Goal: Information Seeking & Learning: Learn about a topic

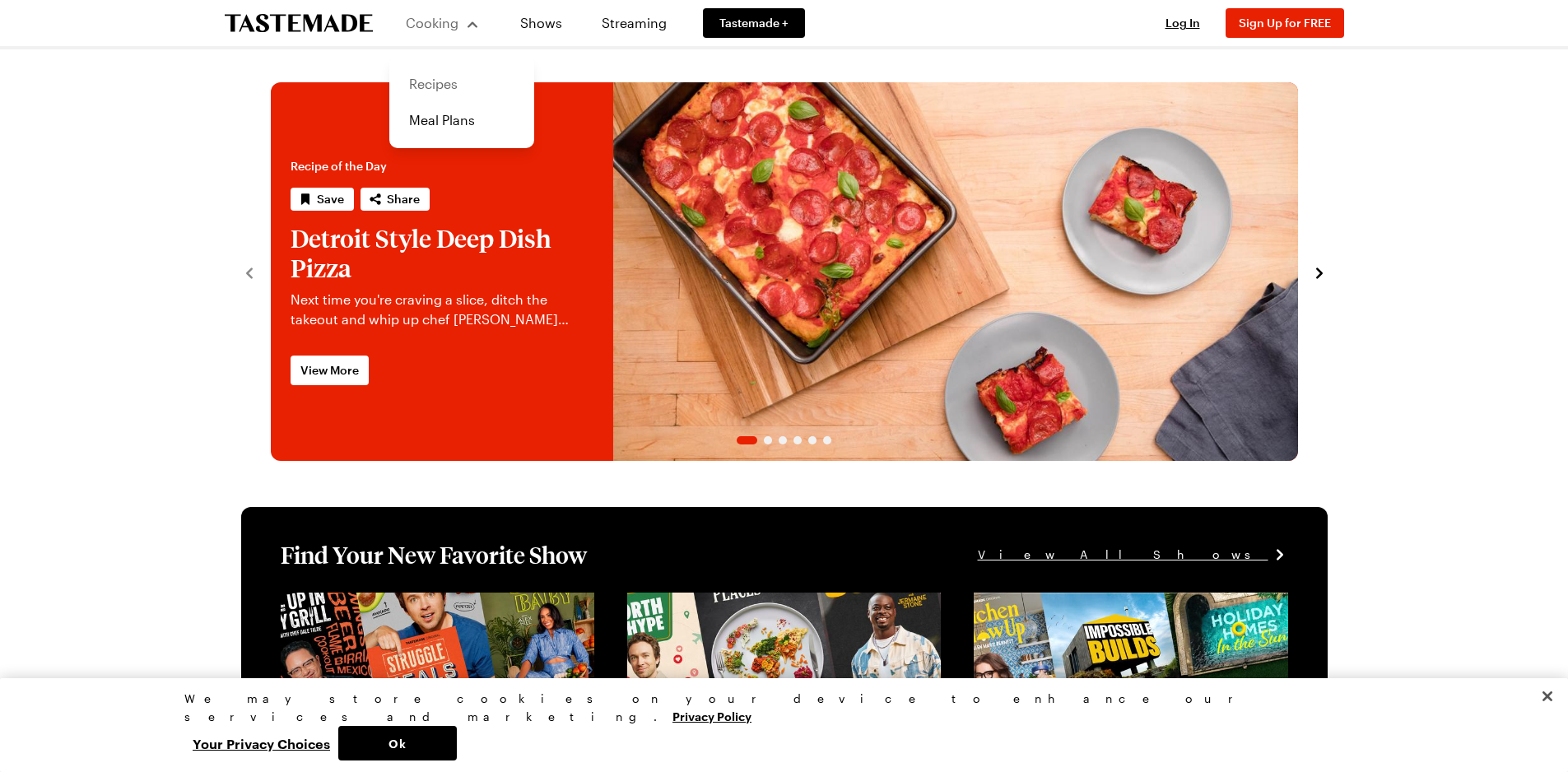
click at [433, 80] on link "Recipes" at bounding box center [462, 85] width 125 height 37
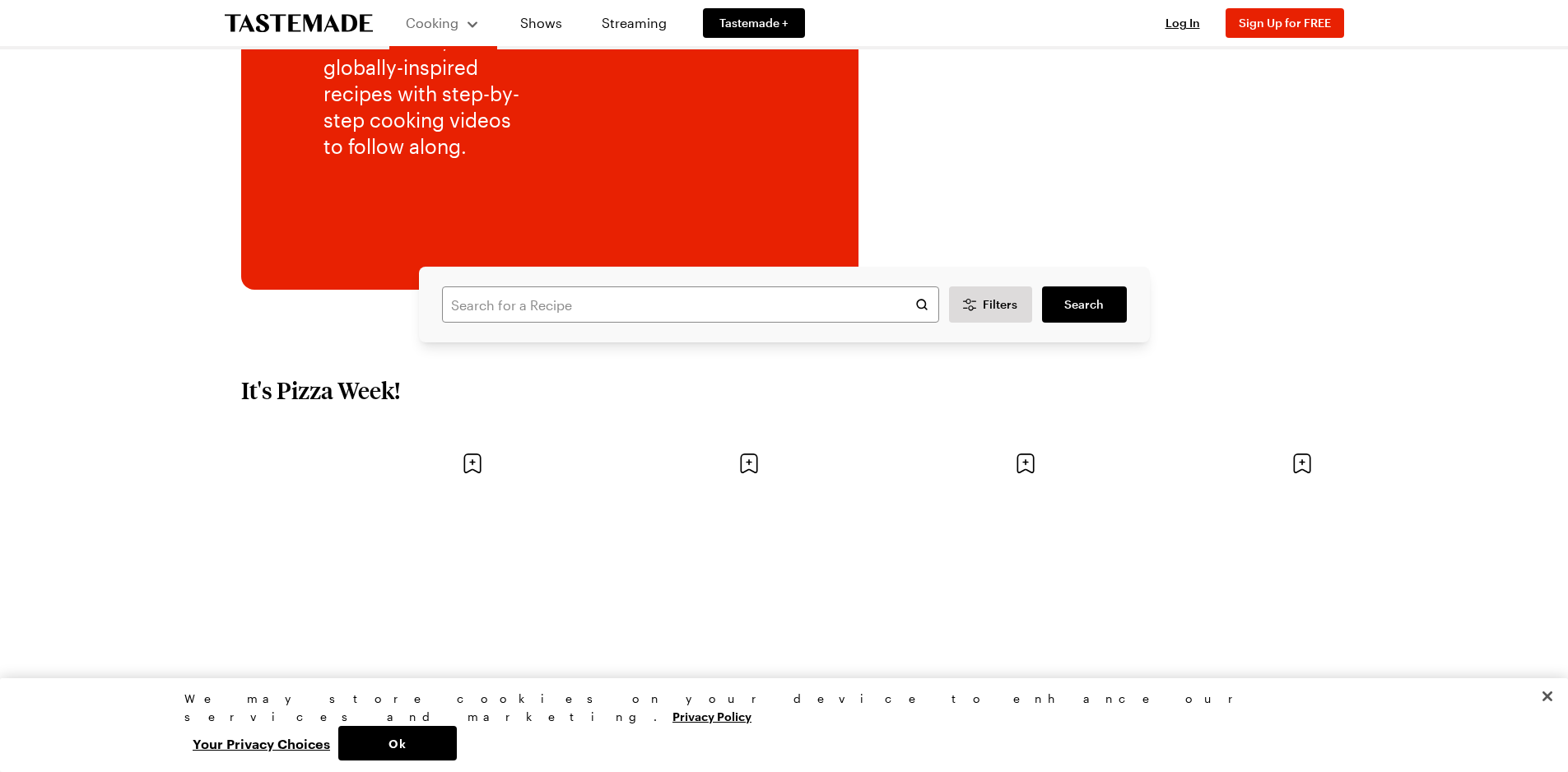
scroll to position [247, 0]
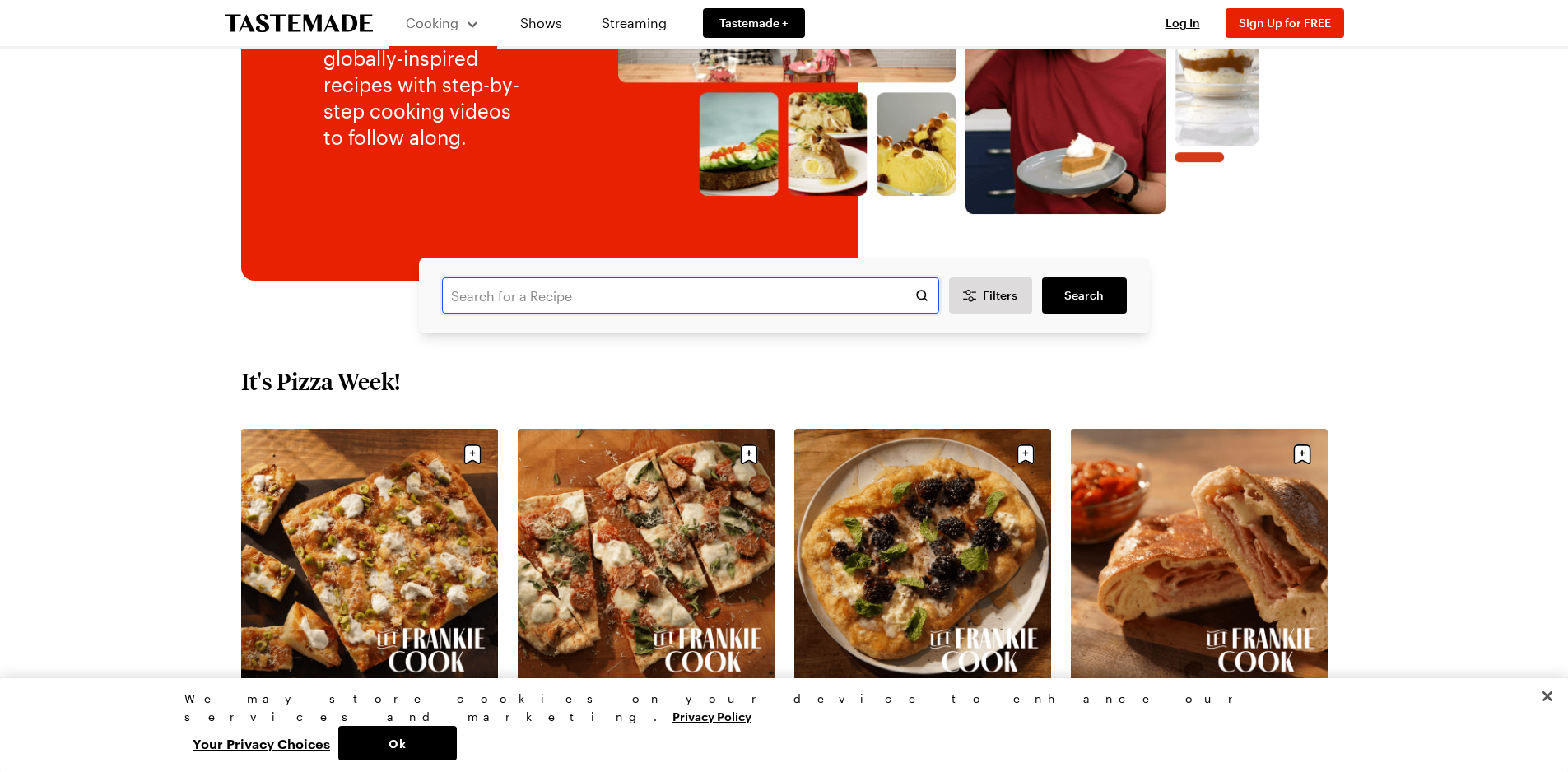
click at [502, 280] on input "text" at bounding box center [690, 295] width 497 height 37
type input "shrimp tacos"
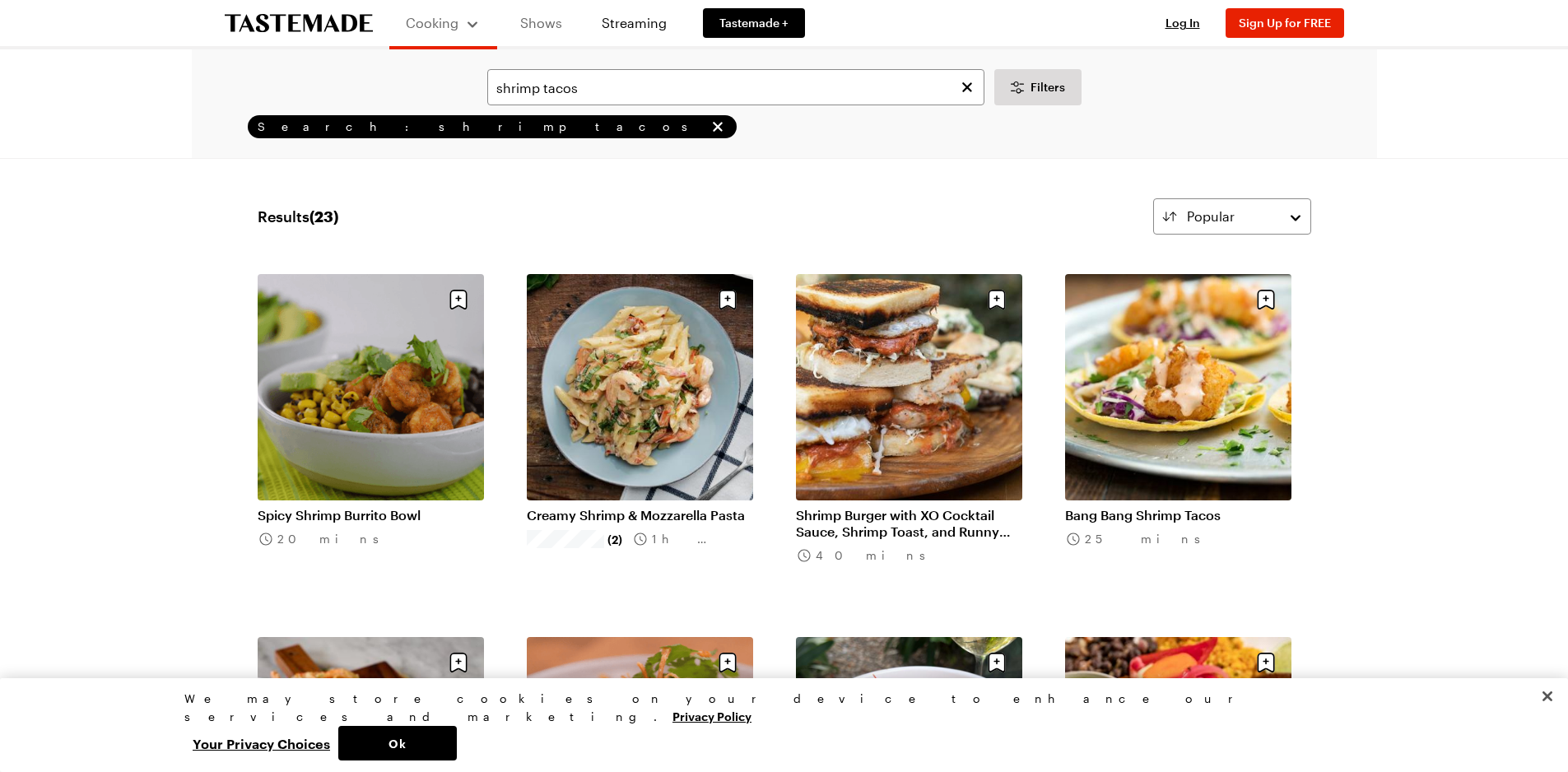
click at [544, 17] on link "Shows" at bounding box center [541, 23] width 75 height 46
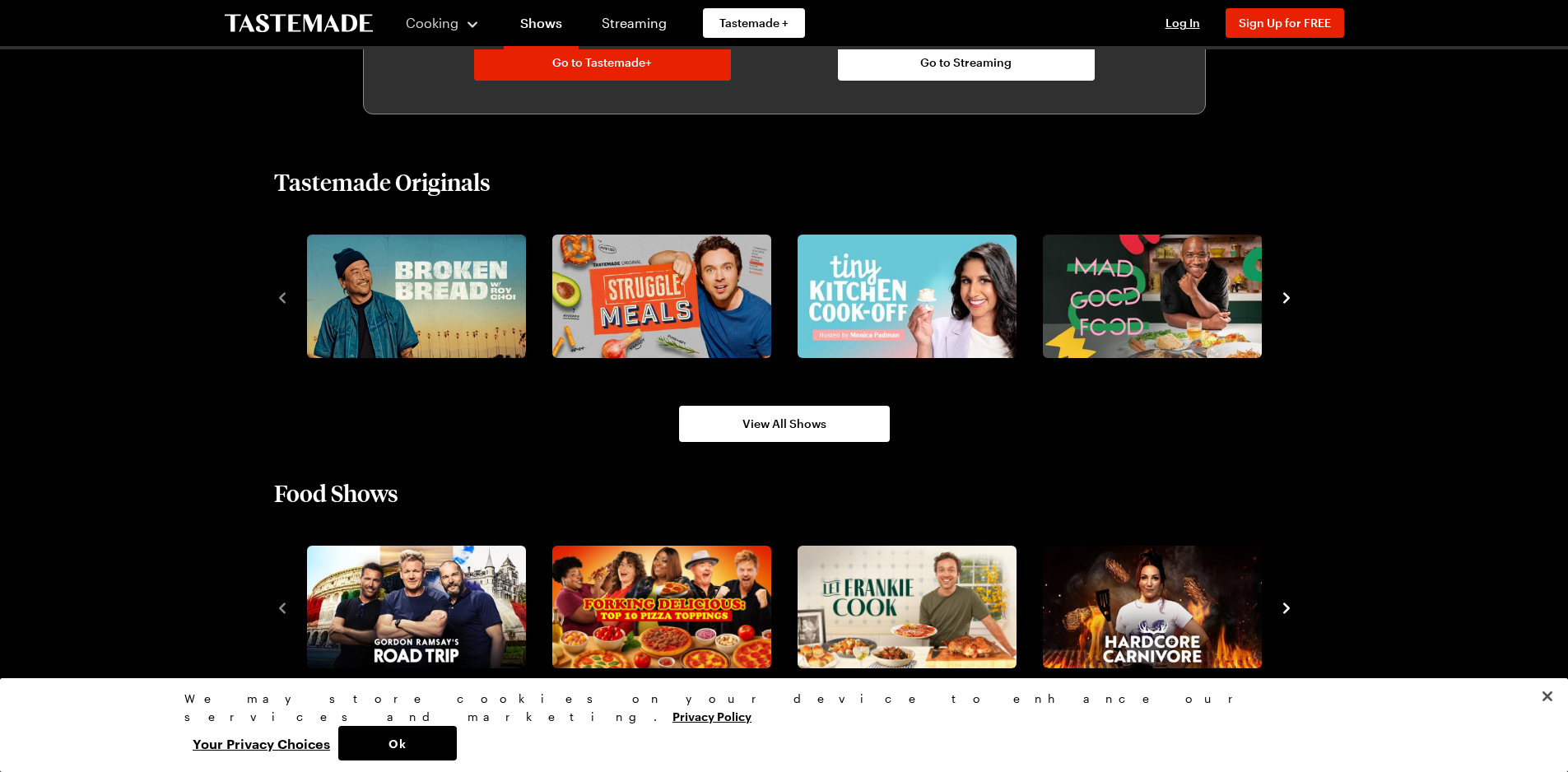
scroll to position [1317, 0]
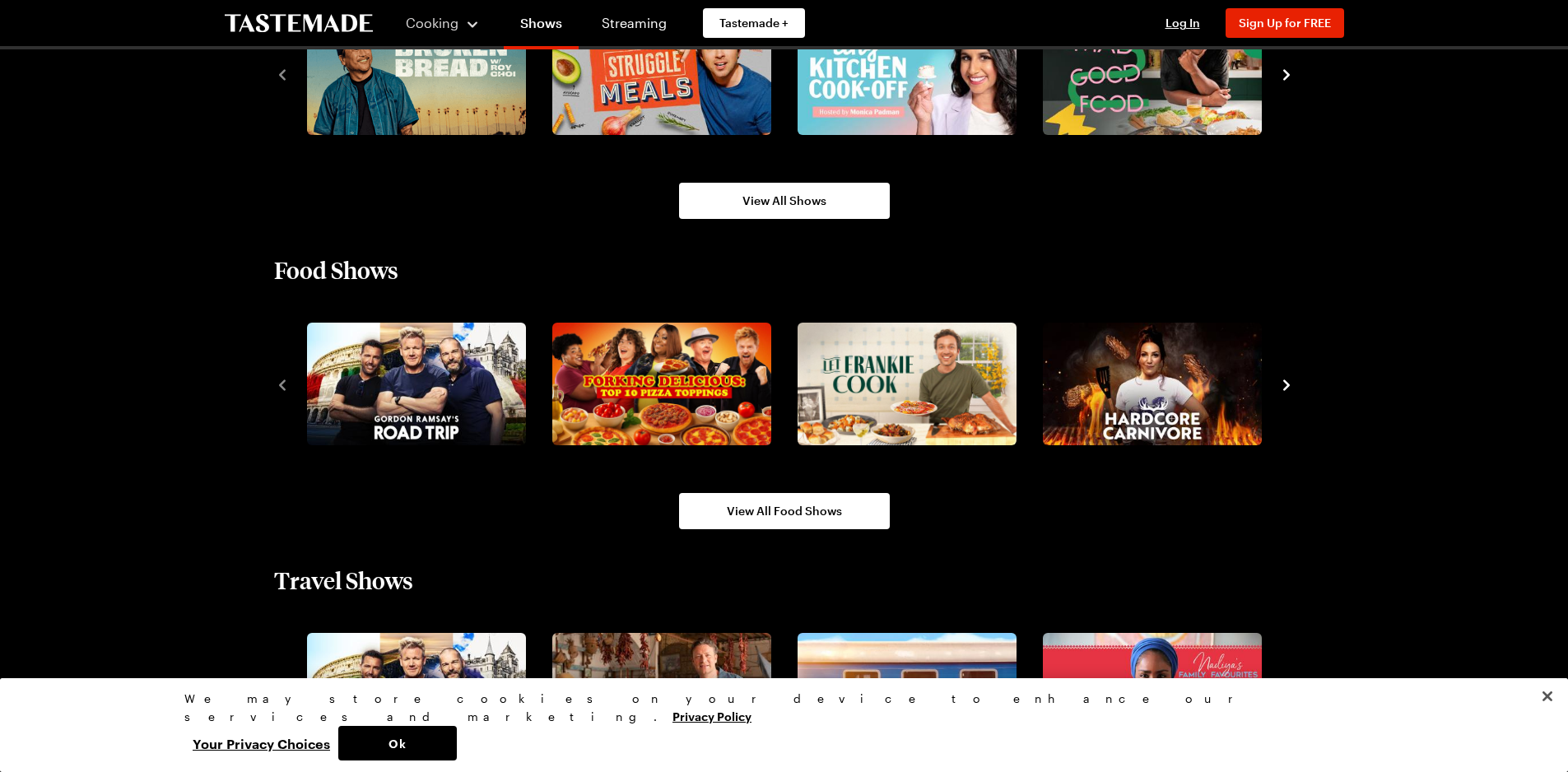
click at [1285, 385] on icon "navigate to next item" at bounding box center [1287, 385] width 17 height 17
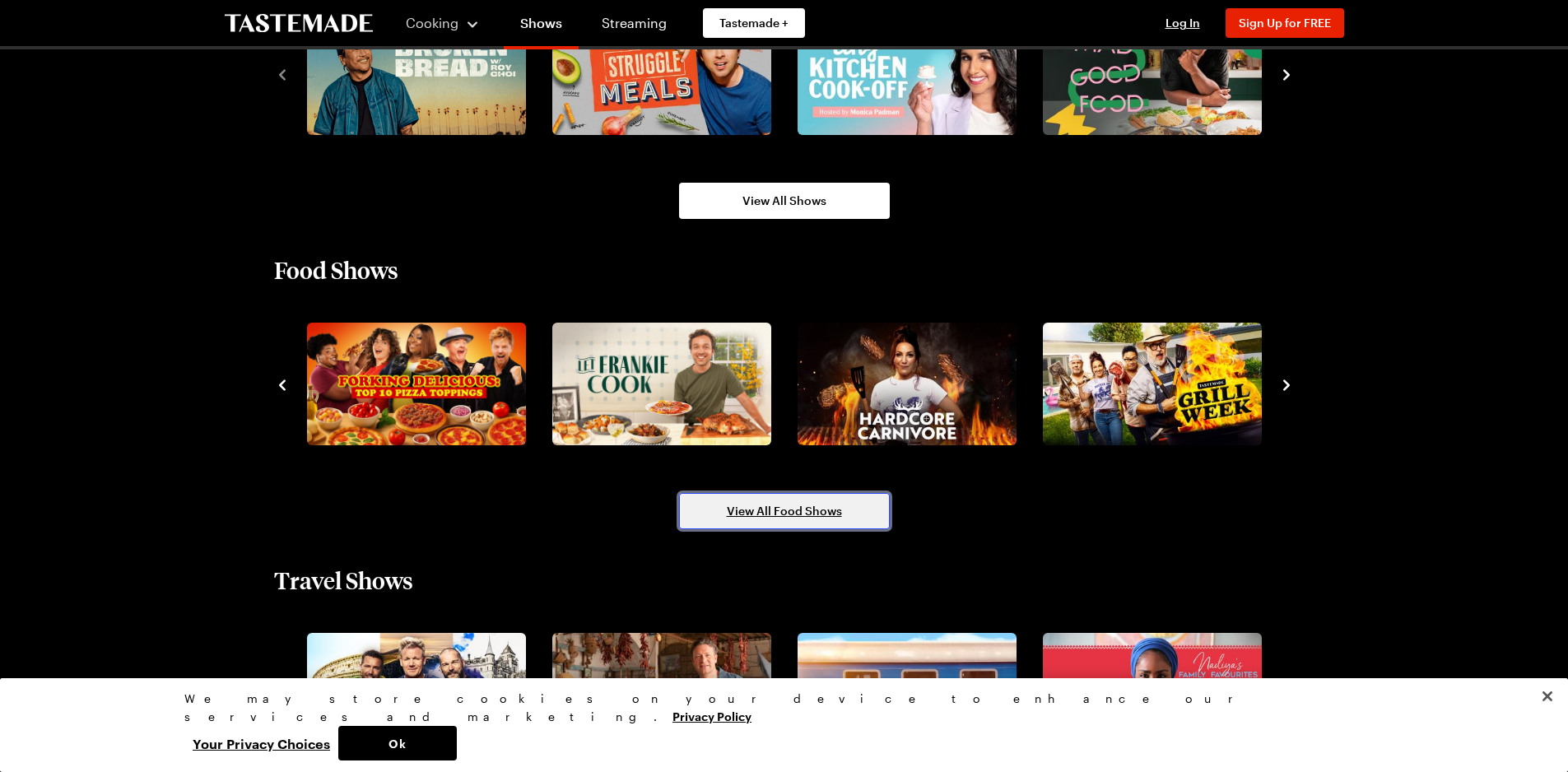
click at [852, 518] on link "View All Food Shows" at bounding box center [785, 511] width 211 height 37
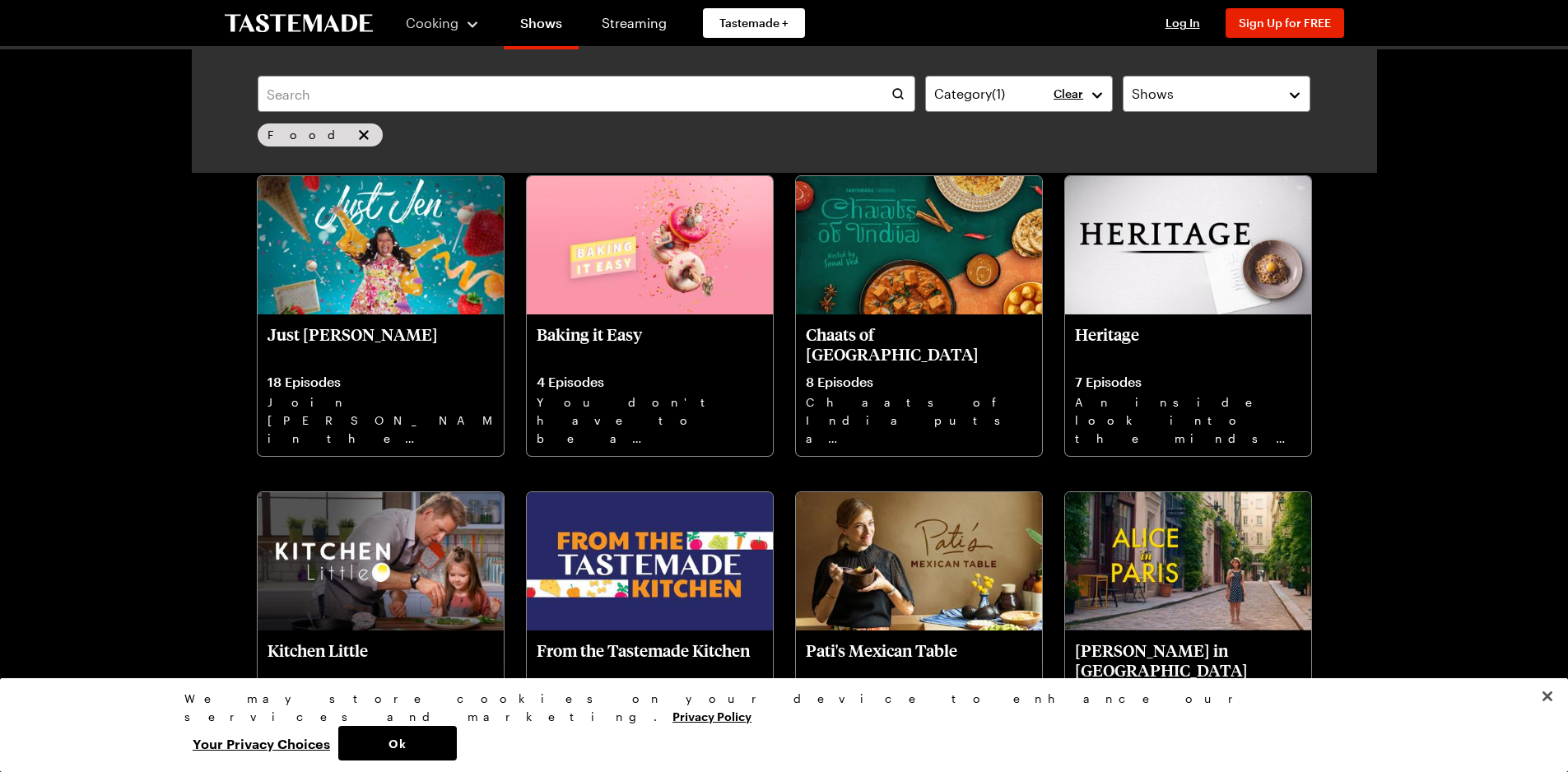
scroll to position [1153, 0]
